Goal: Task Accomplishment & Management: Complete application form

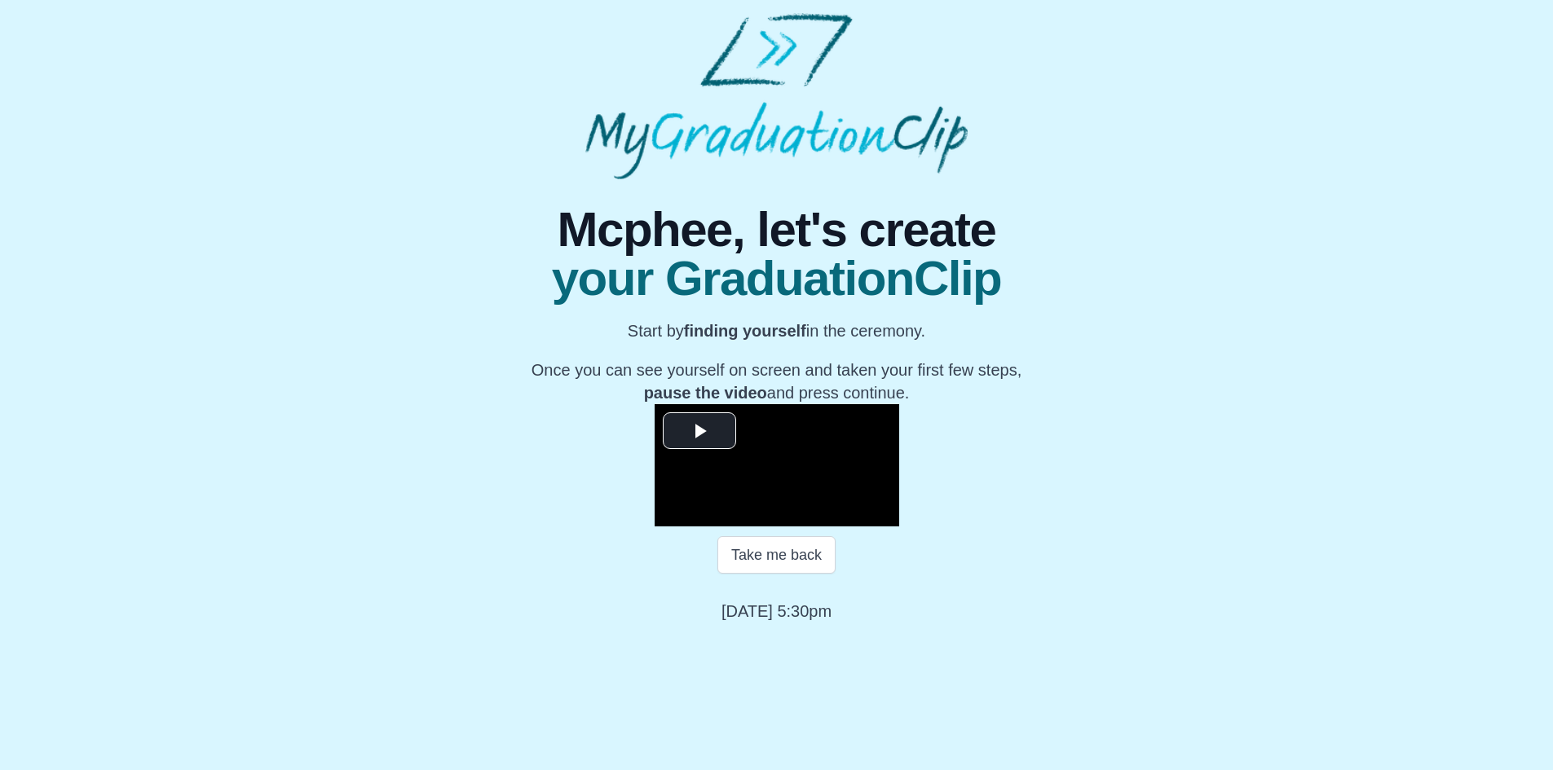
scroll to position [134, 0]
click at [699, 430] on span "Video Player" at bounding box center [699, 430] width 0 height 0
click at [671, 514] on span "Video Player" at bounding box center [671, 514] width 0 height 0
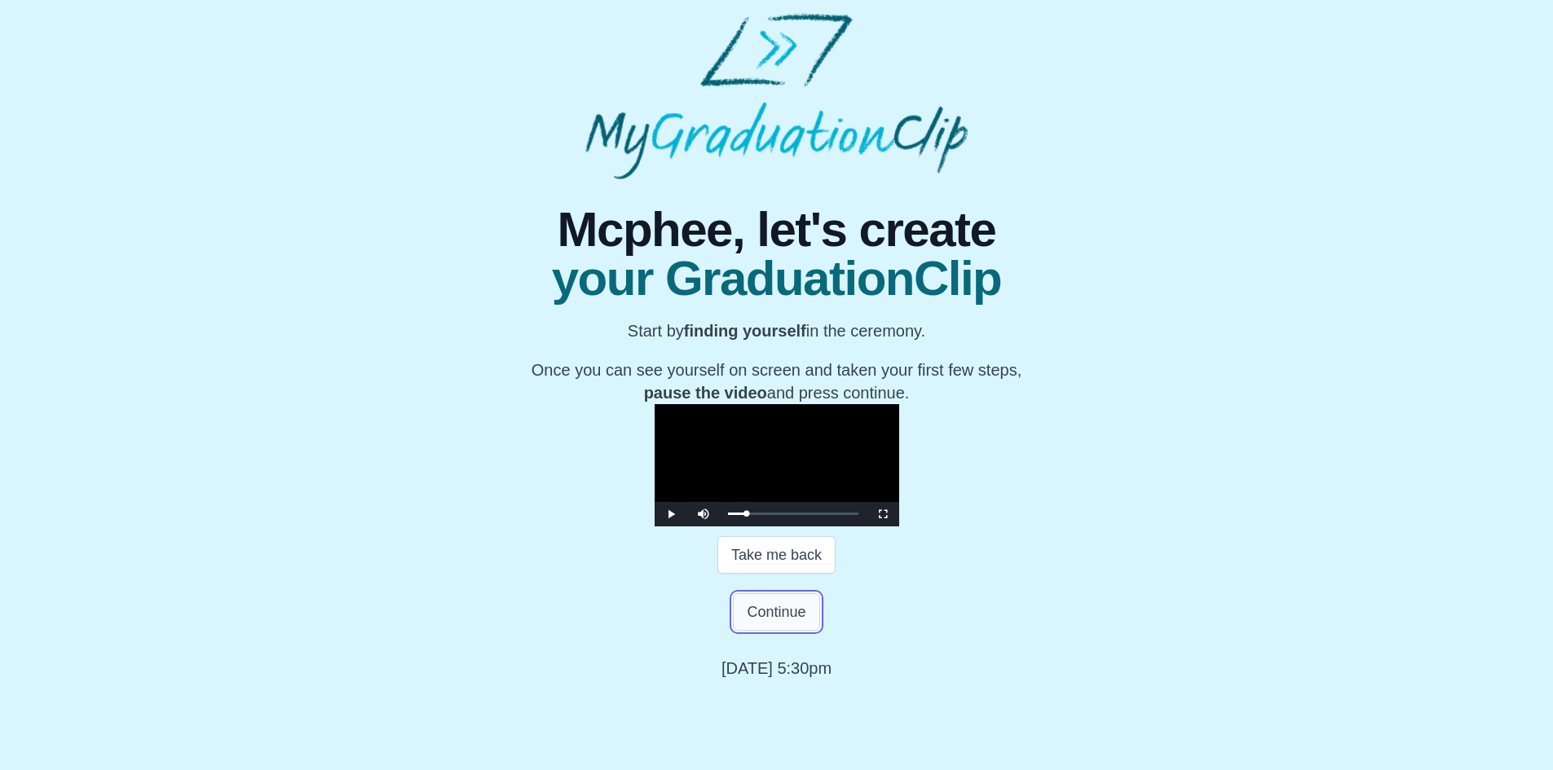
click at [790, 631] on button "Continue" at bounding box center [776, 611] width 86 height 37
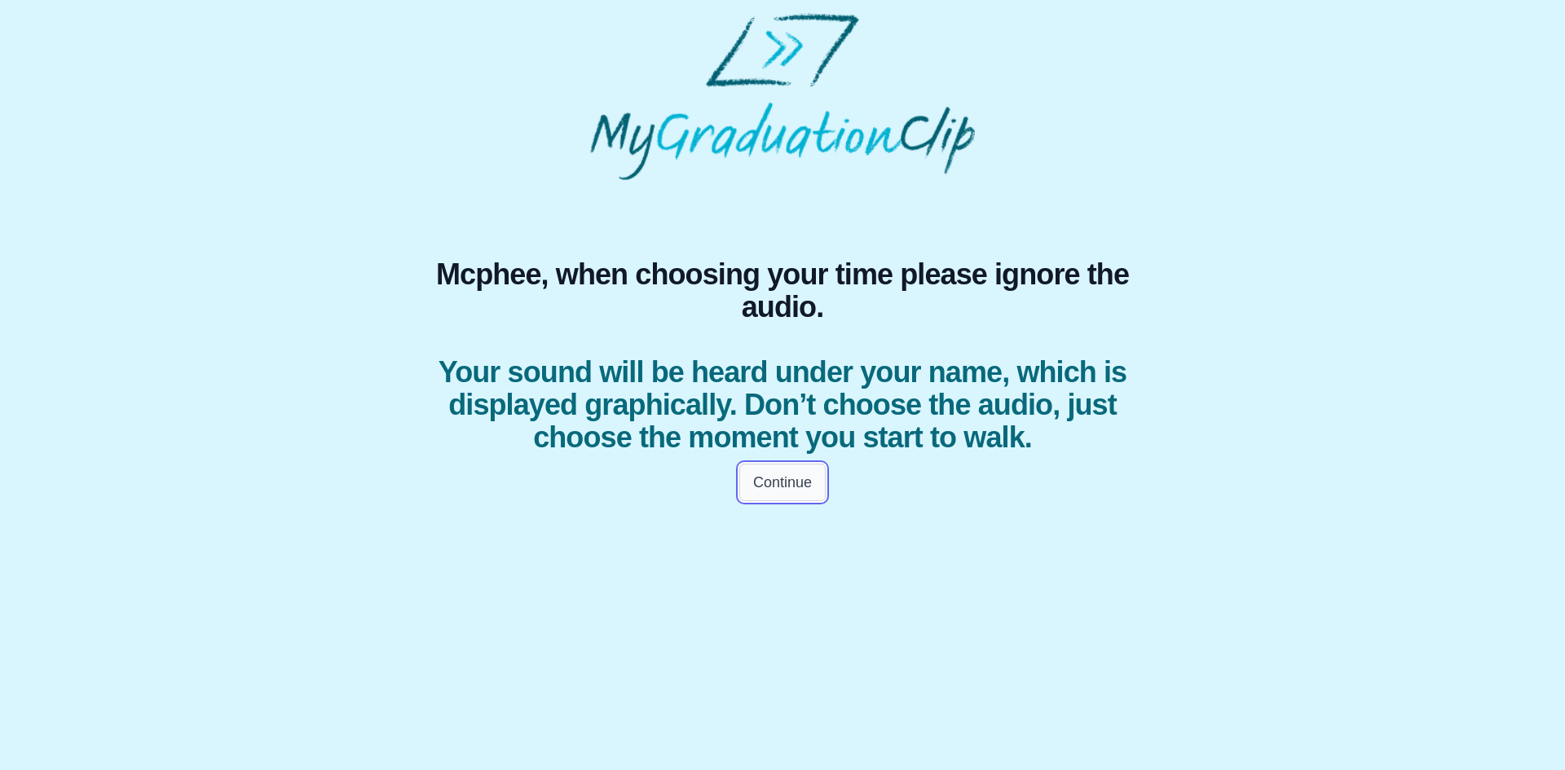
click at [767, 501] on button "Continue" at bounding box center [782, 482] width 86 height 37
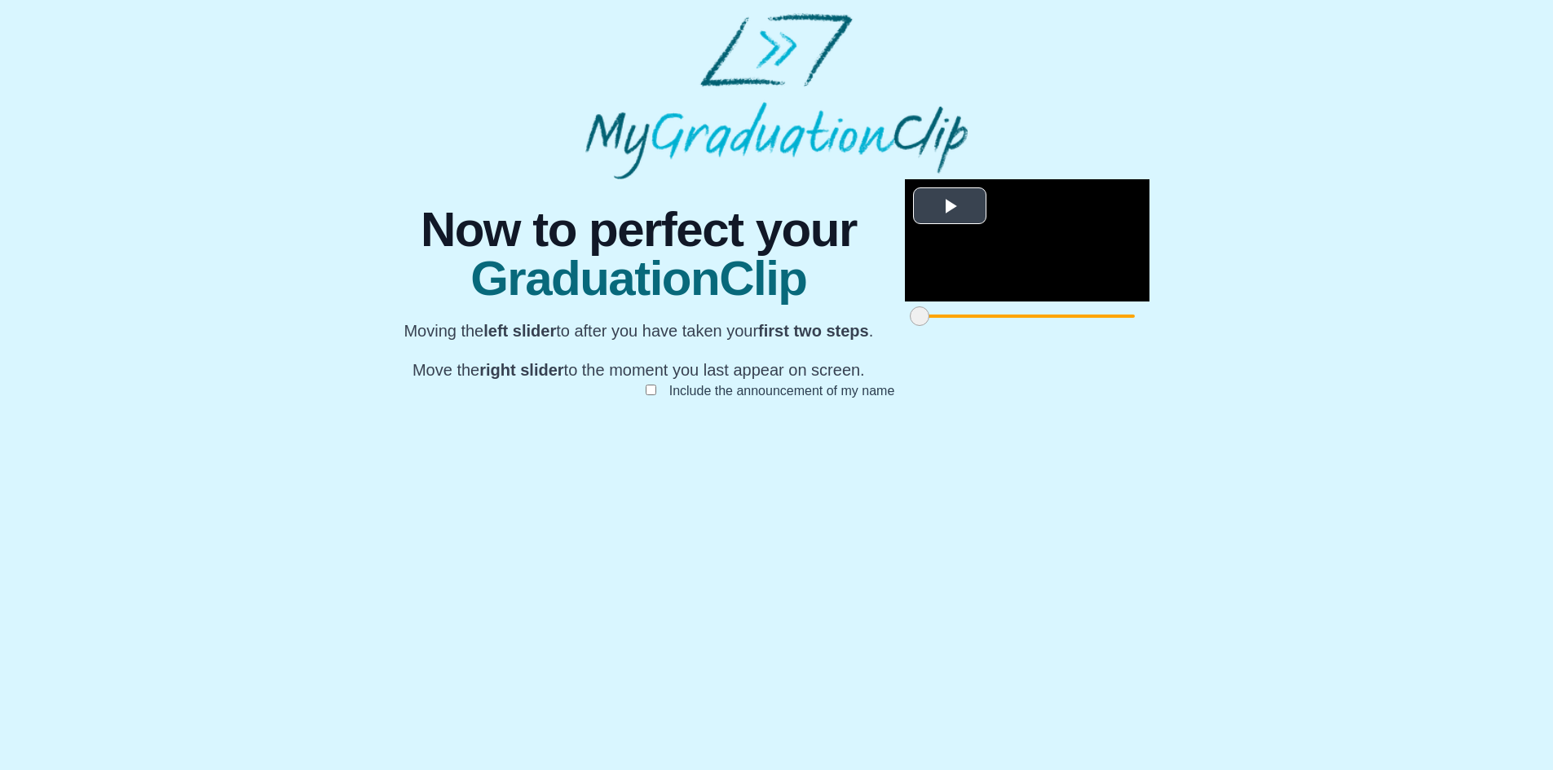
scroll to position [95, 0]
drag, startPoint x: 443, startPoint y: 686, endPoint x: 590, endPoint y: 693, distance: 147.7
click at [955, 326] on span at bounding box center [965, 316] width 20 height 20
drag, startPoint x: 591, startPoint y: 693, endPoint x: 601, endPoint y: 690, distance: 10.1
click at [1061, 326] on span at bounding box center [1071, 316] width 20 height 20
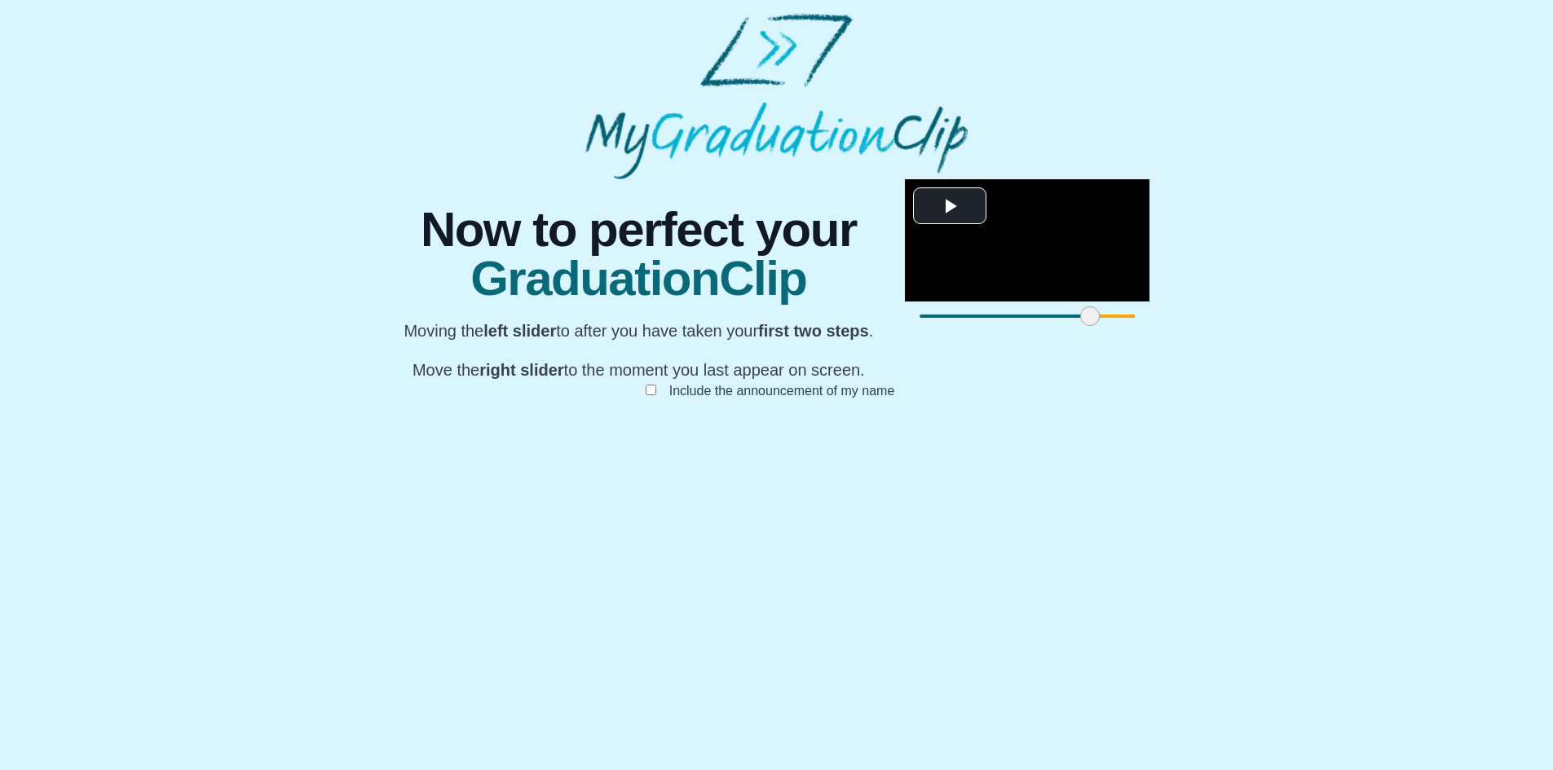
drag, startPoint x: 597, startPoint y: 690, endPoint x: 607, endPoint y: 686, distance: 11.7
click at [1080, 326] on span at bounding box center [1090, 316] width 20 height 20
drag, startPoint x: 1106, startPoint y: 688, endPoint x: 914, endPoint y: 678, distance: 192.6
click at [1480, 331] on div at bounding box center [1494, 316] width 29 height 29
drag, startPoint x: 914, startPoint y: 694, endPoint x: 985, endPoint y: 681, distance: 72.0
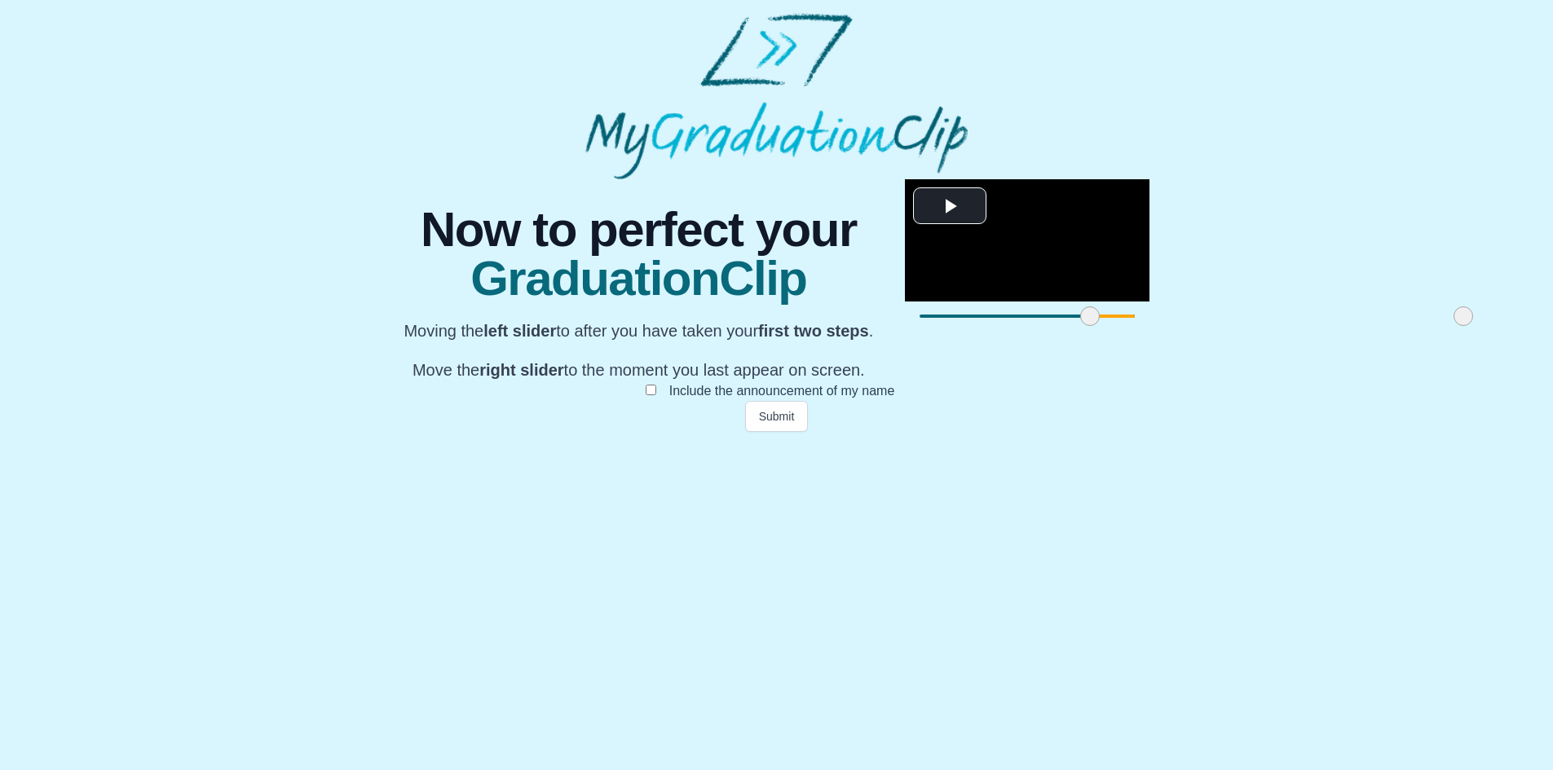
click at [1448, 331] on div at bounding box center [1462, 316] width 29 height 29
click at [779, 432] on button "Submit" at bounding box center [777, 416] width 64 height 31
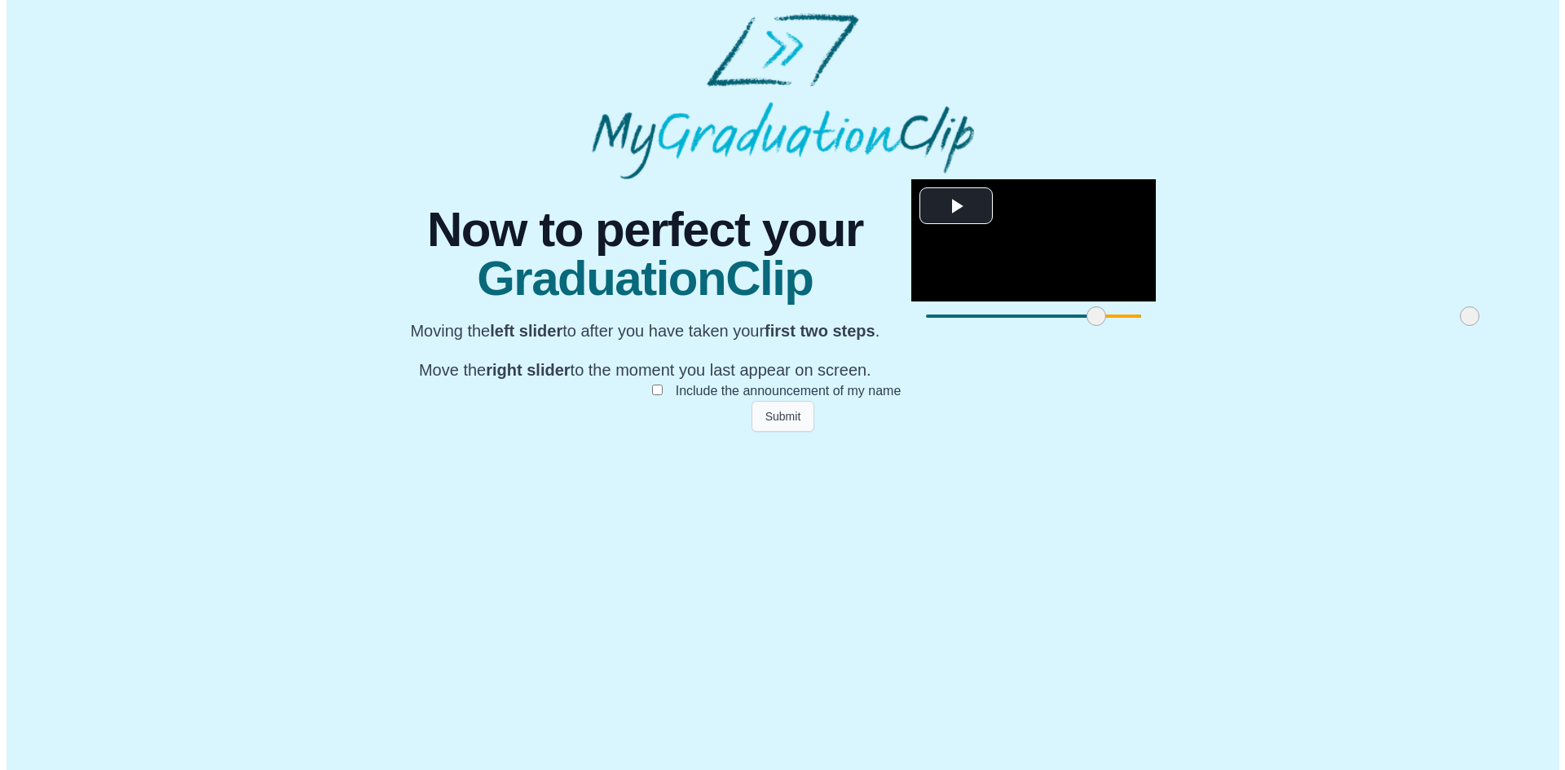
scroll to position [0, 0]
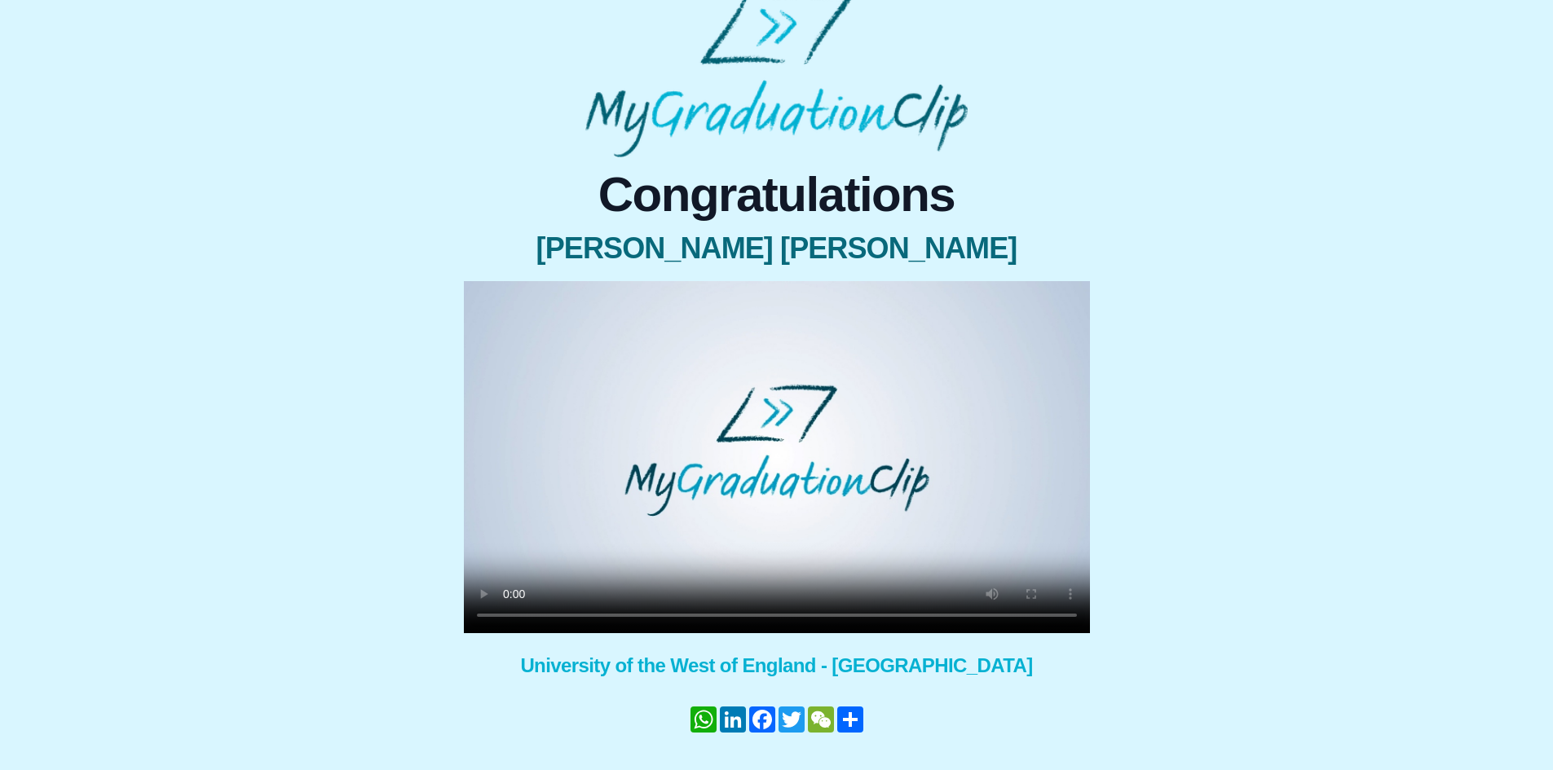
scroll to position [66, 0]
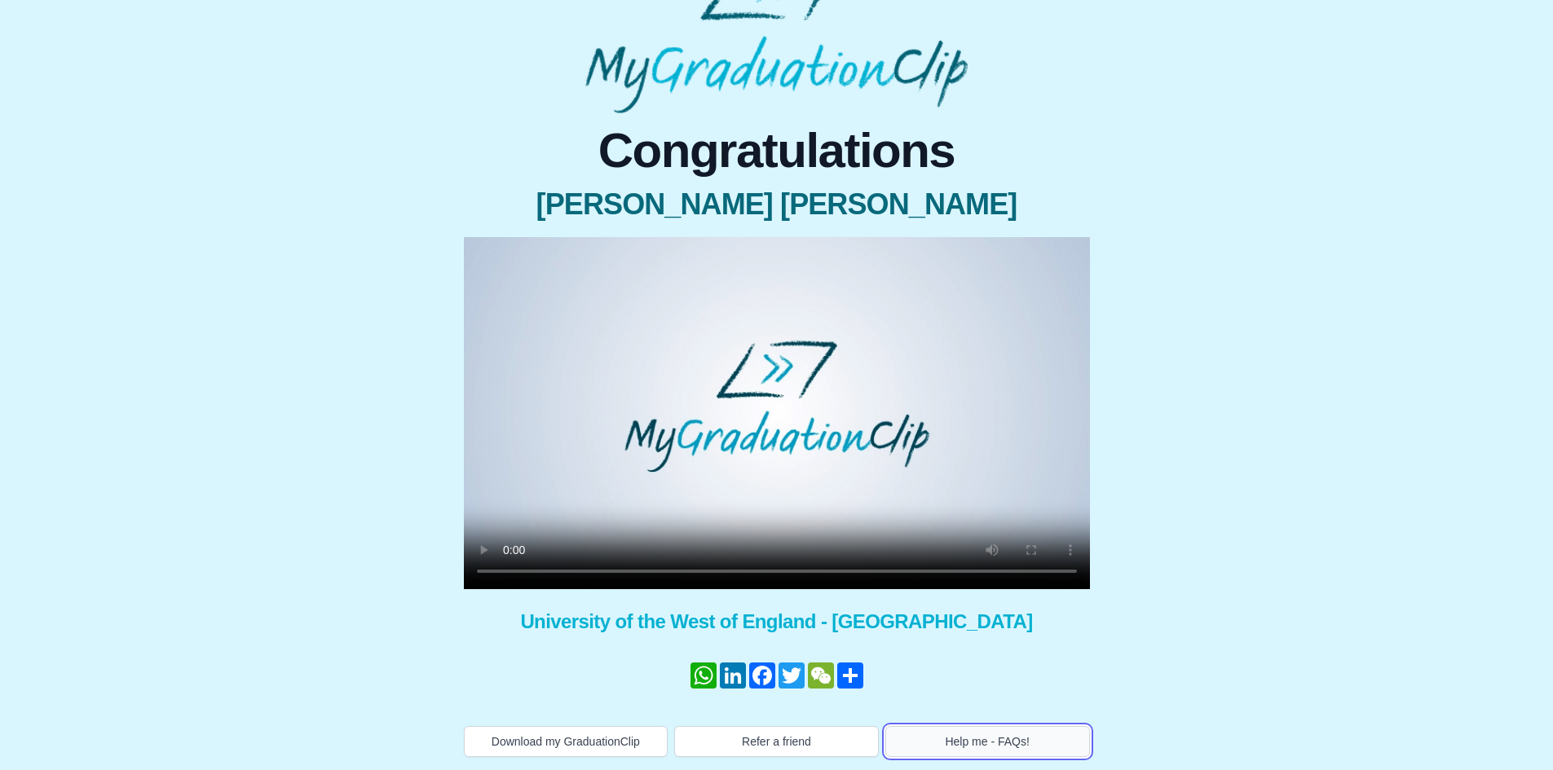
click at [981, 743] on button "Help me - FAQs!" at bounding box center [987, 741] width 205 height 31
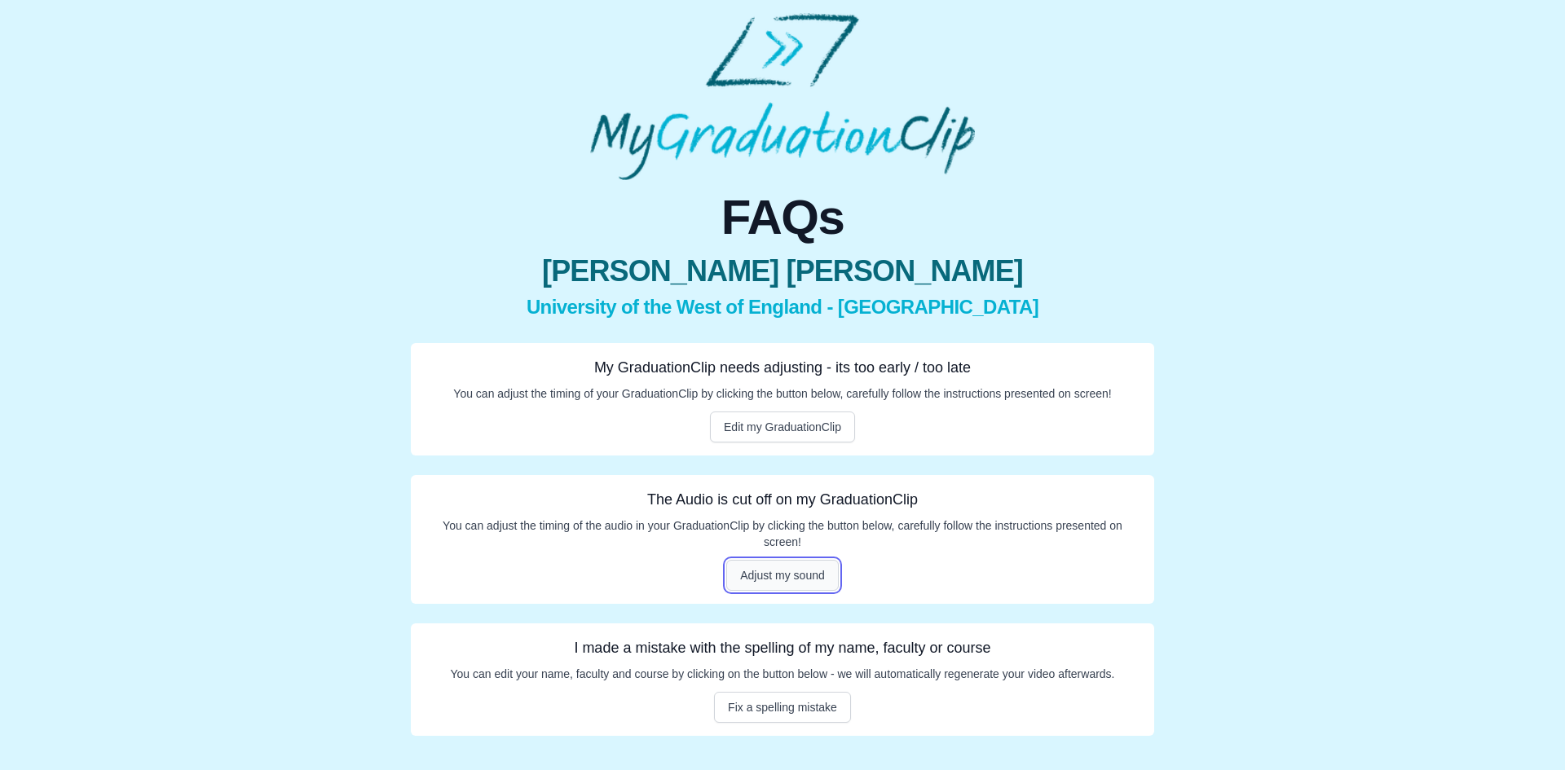
click at [769, 573] on button "Adjust my sound" at bounding box center [782, 575] width 112 height 31
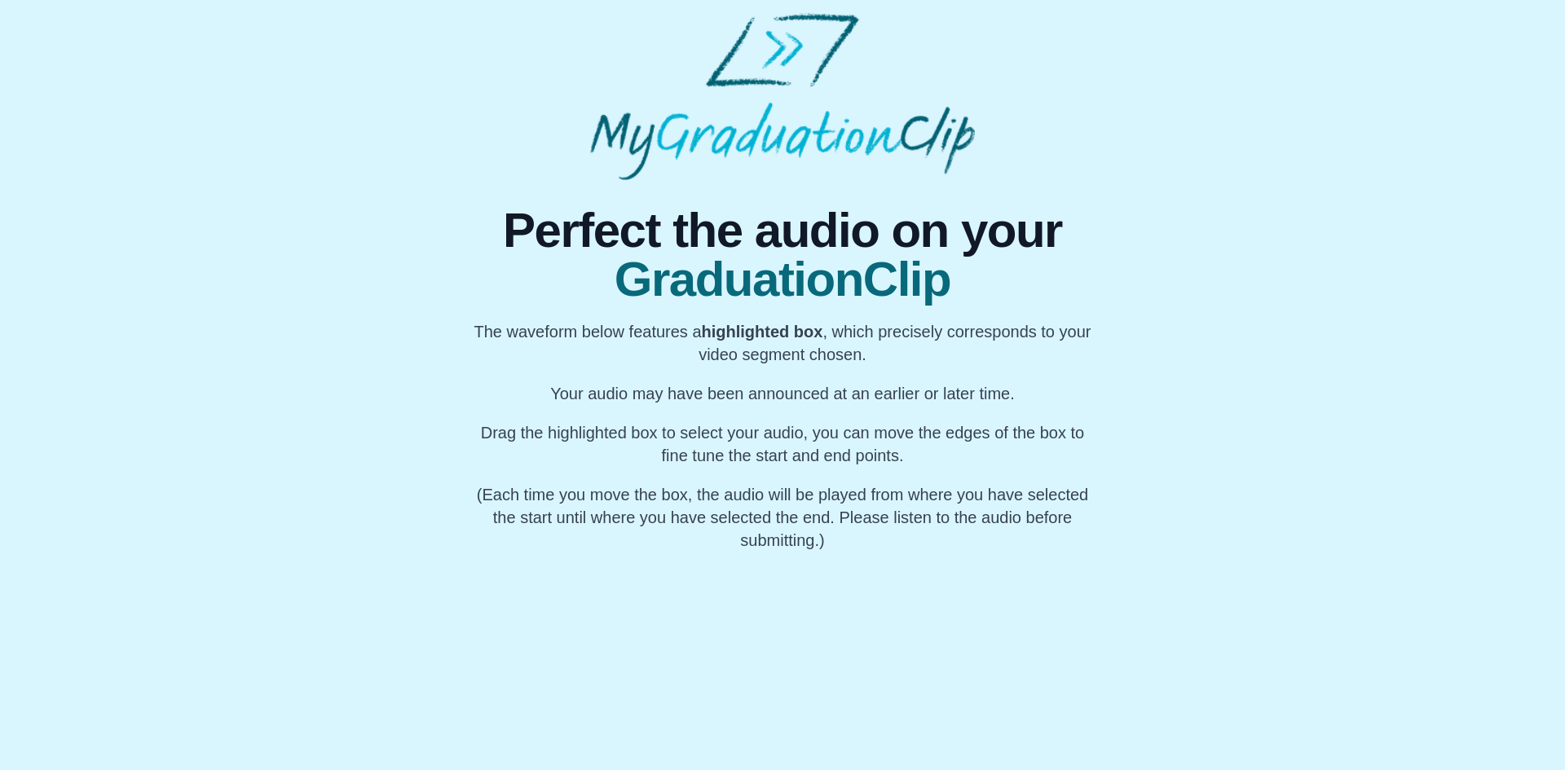
scroll to position [0, 7503]
click at [742, 638] on div at bounding box center [743, 604] width 7 height 104
click at [734, 642] on div "My Name" at bounding box center [732, 604] width 104 height 104
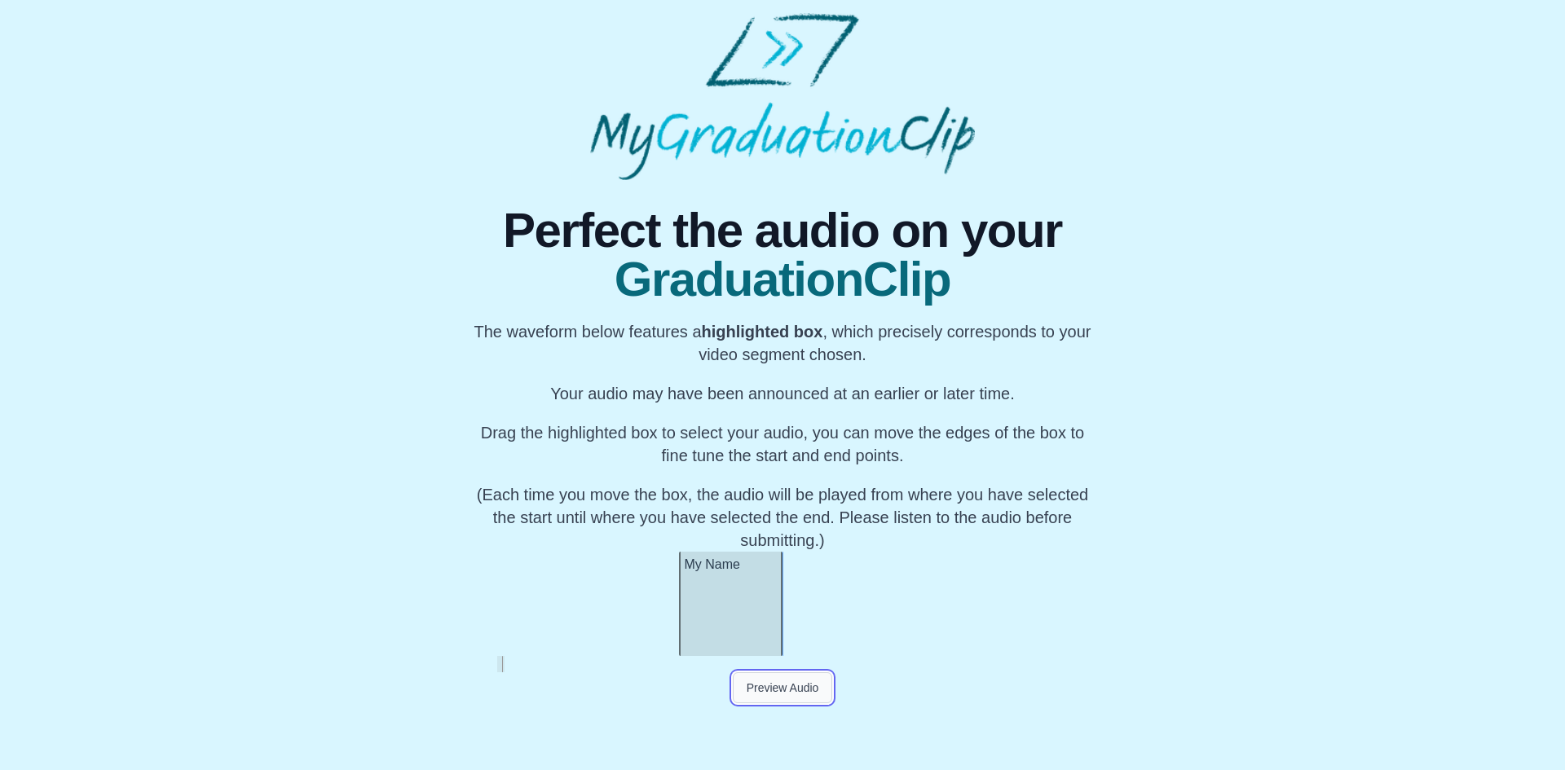
click at [783, 688] on button "Preview Audio" at bounding box center [783, 687] width 100 height 31
click at [774, 721] on button "Submit" at bounding box center [783, 718] width 64 height 31
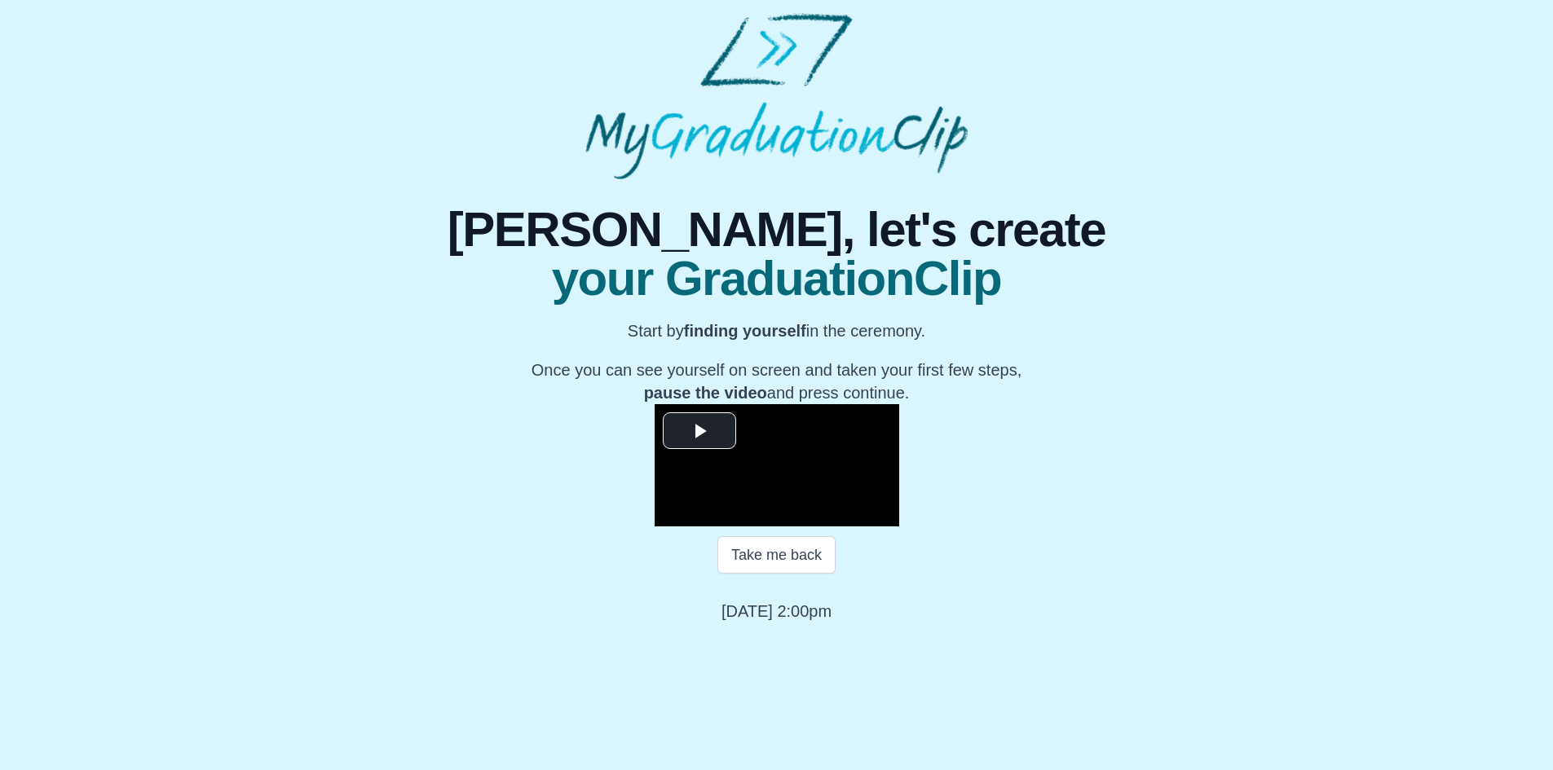
scroll to position [134, 0]
click at [699, 430] on span "Video Player" at bounding box center [699, 430] width 0 height 0
click at [671, 514] on span "Video Player" at bounding box center [671, 514] width 0 height 0
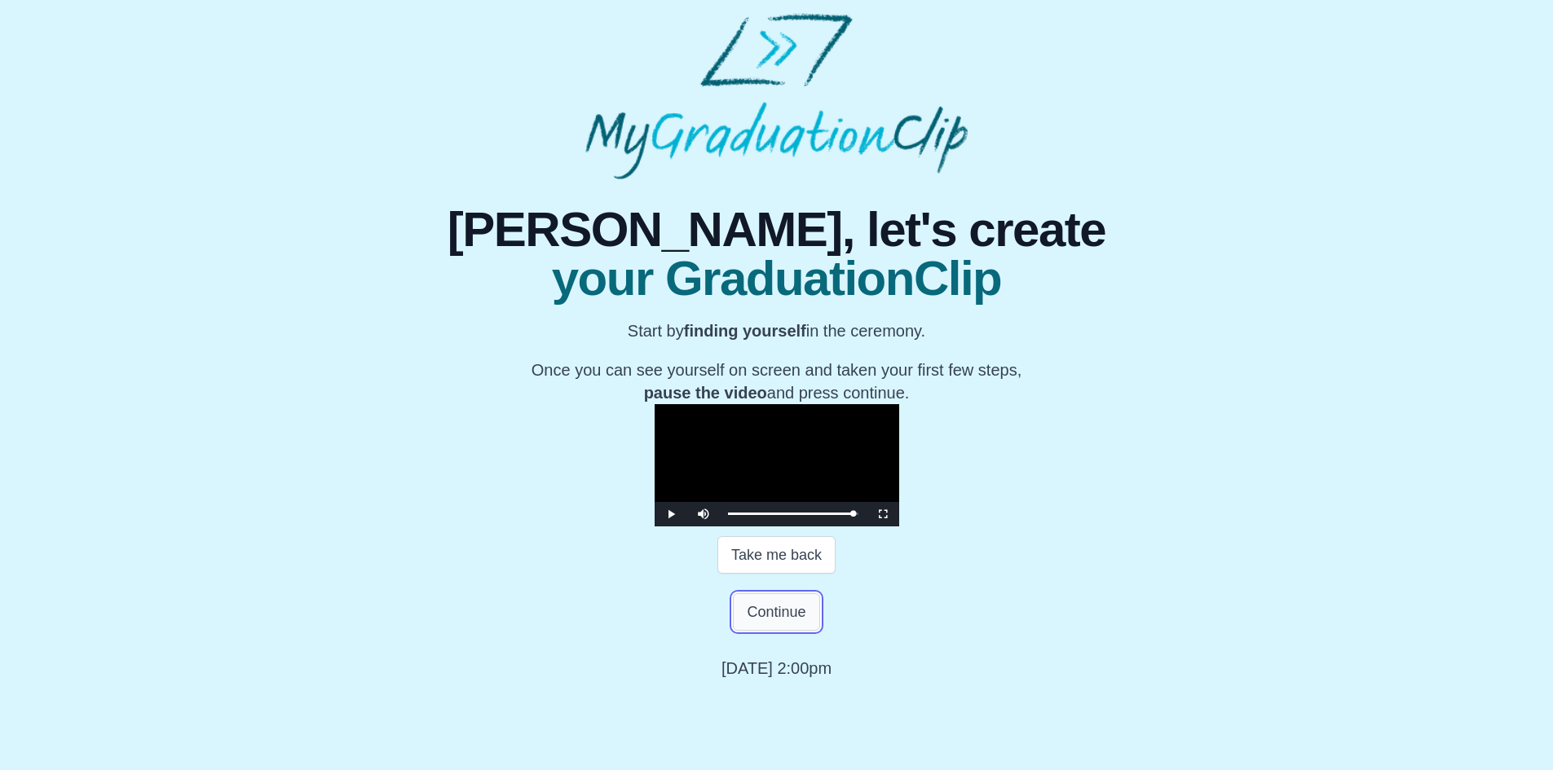
click at [782, 631] on button "Continue" at bounding box center [776, 611] width 86 height 37
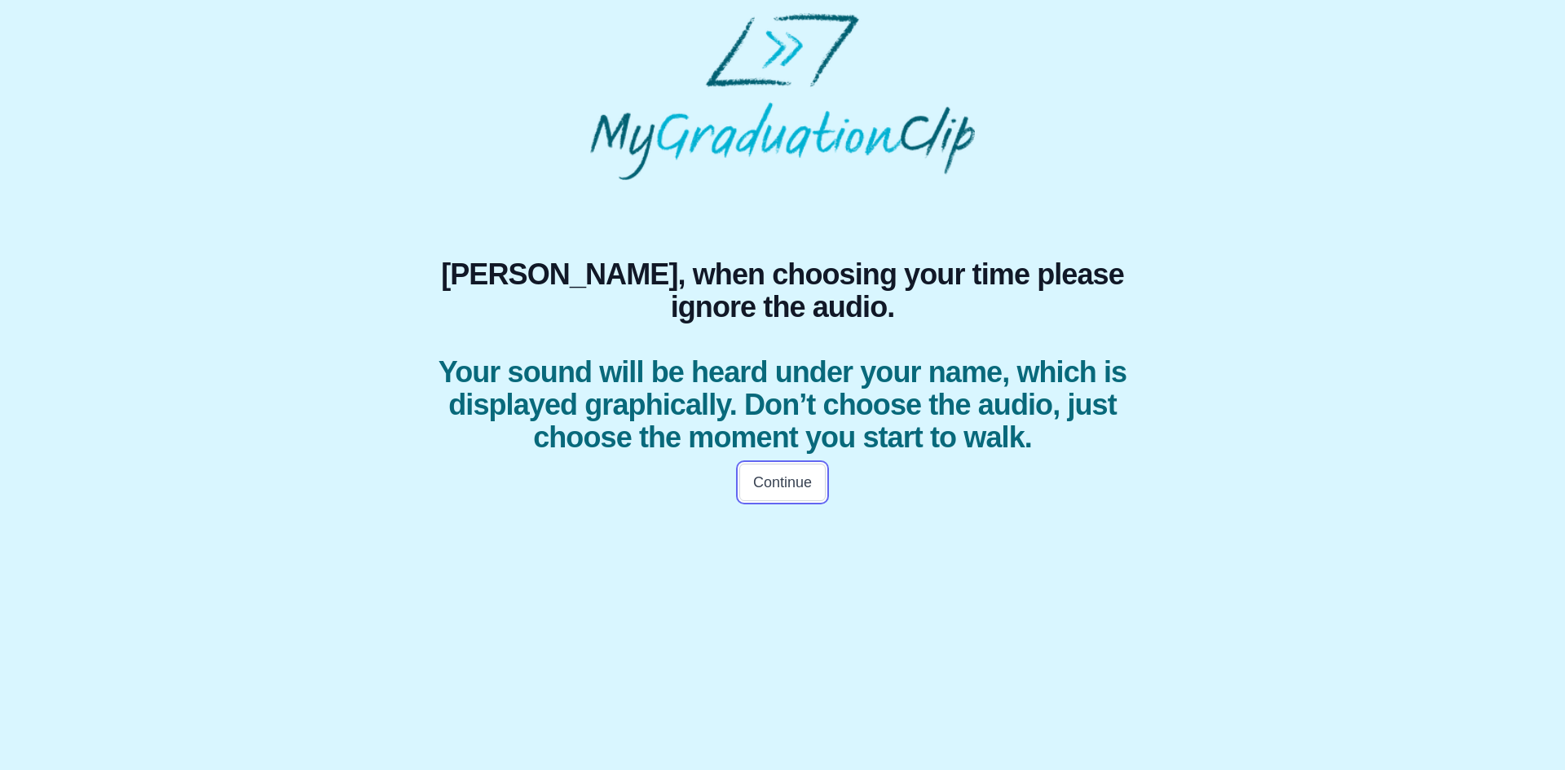
click at [759, 501] on button "Continue" at bounding box center [782, 482] width 86 height 37
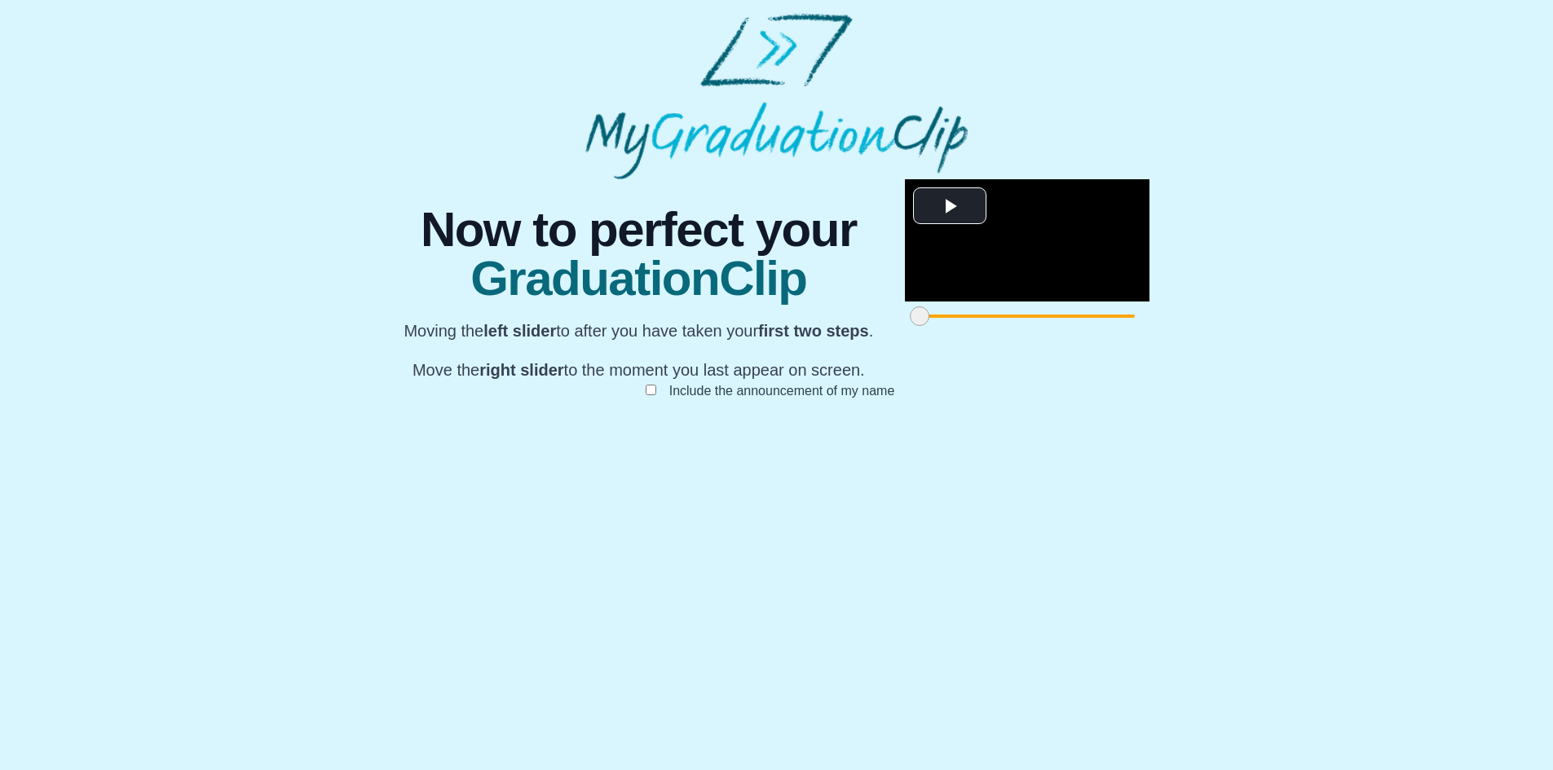
scroll to position [95, 0]
drag, startPoint x: 461, startPoint y: 685, endPoint x: 707, endPoint y: 685, distance: 245.4
click at [953, 326] on span at bounding box center [963, 316] width 20 height 20
drag, startPoint x: 707, startPoint y: 690, endPoint x: 672, endPoint y: 687, distance: 34.3
click at [1140, 326] on span at bounding box center [1150, 316] width 20 height 20
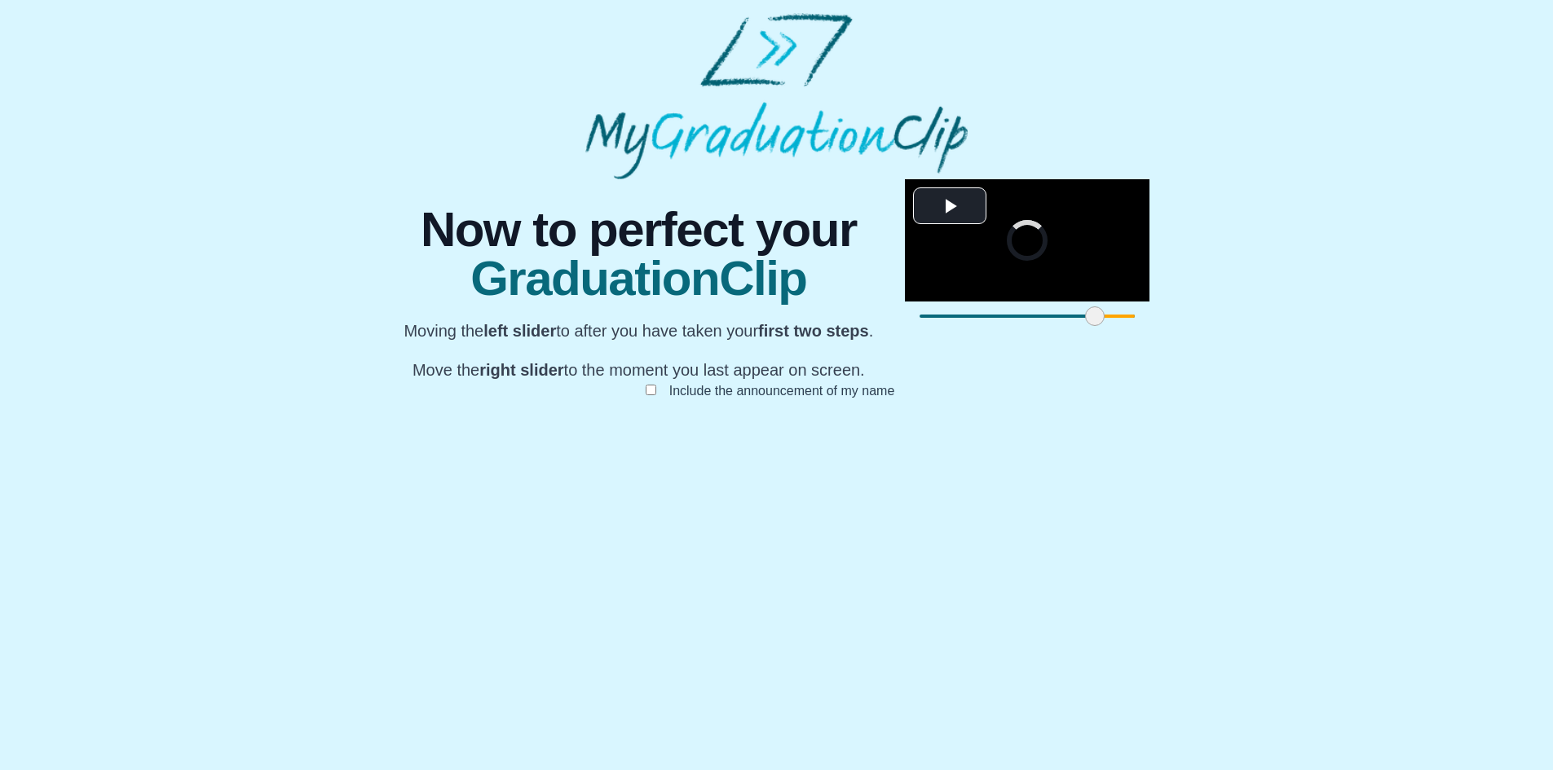
drag, startPoint x: 676, startPoint y: 694, endPoint x: 627, endPoint y: 690, distance: 49.1
click at [1085, 326] on span at bounding box center [1095, 316] width 20 height 20
drag, startPoint x: 1105, startPoint y: 692, endPoint x: 941, endPoint y: 715, distance: 164.6
click at [941, 432] on div "**********" at bounding box center [776, 305] width 777 height 253
drag, startPoint x: 942, startPoint y: 690, endPoint x: 1015, endPoint y: 686, distance: 72.7
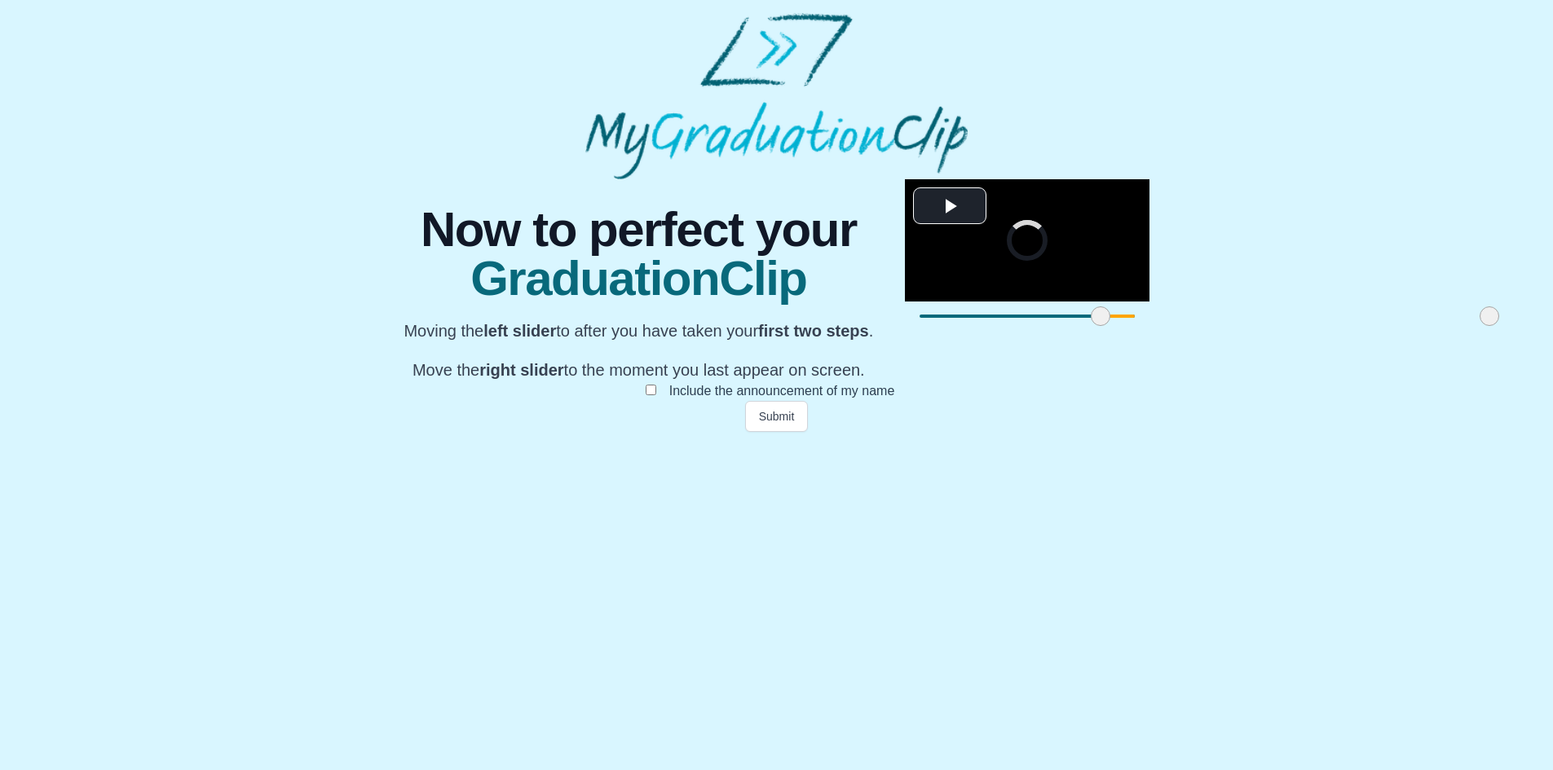
click at [1479, 326] on span at bounding box center [1489, 316] width 20 height 20
drag, startPoint x: 1016, startPoint y: 689, endPoint x: 1069, endPoint y: 683, distance: 53.3
click at [1537, 326] on span at bounding box center [1547, 316] width 20 height 20
click at [777, 432] on button "Submit" at bounding box center [777, 416] width 64 height 31
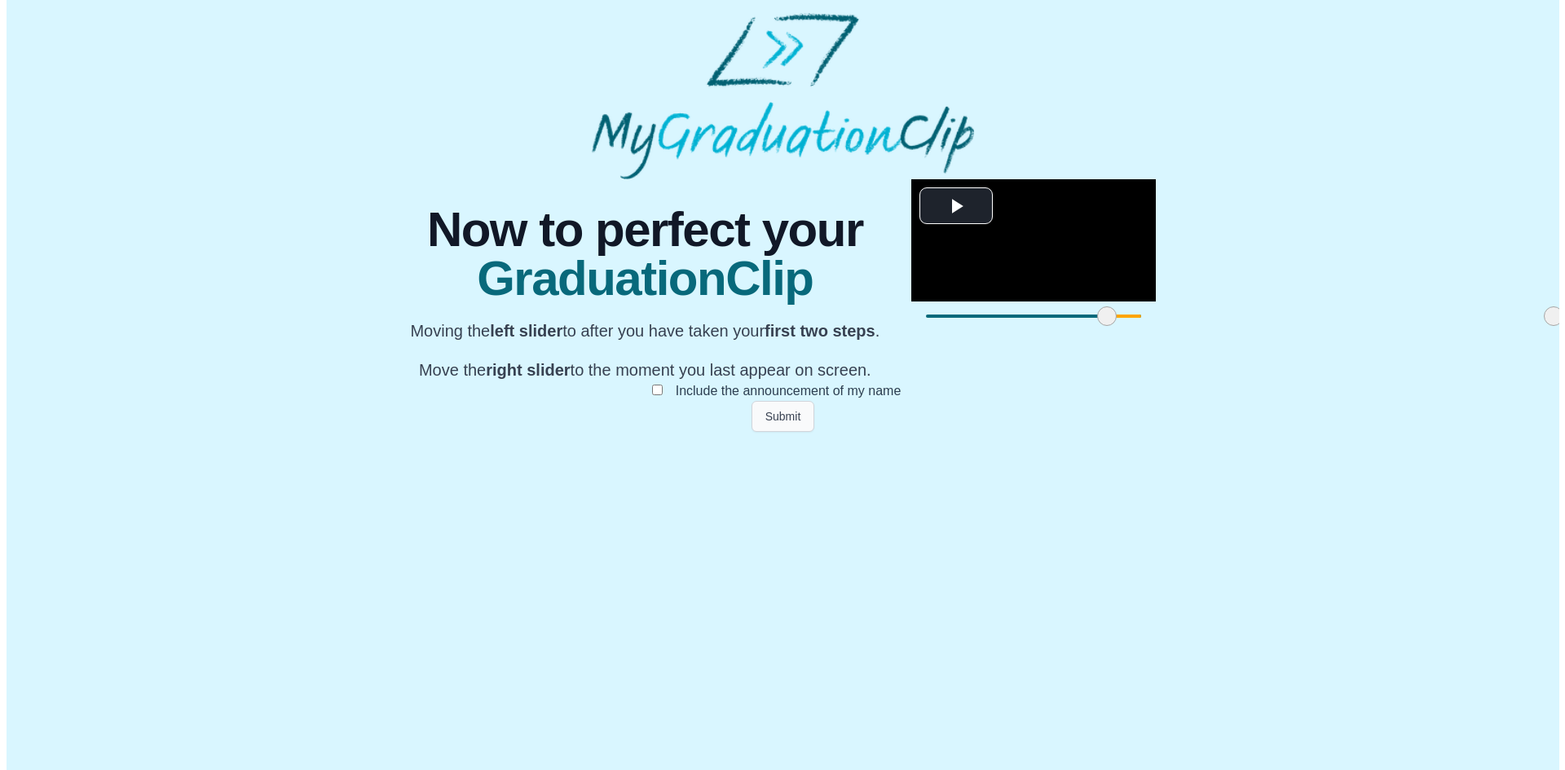
scroll to position [0, 0]
